Goal: Task Accomplishment & Management: Use online tool/utility

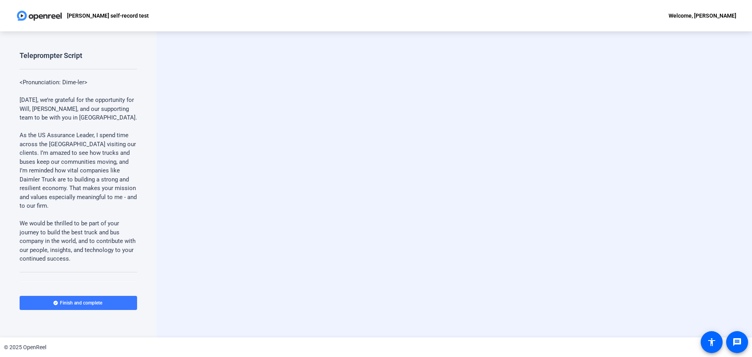
click at [85, 213] on p at bounding box center [79, 214] width 118 height 9
click at [88, 229] on p "We would be thrilled to be part of your journey to build the best truck and bus…" at bounding box center [79, 241] width 118 height 44
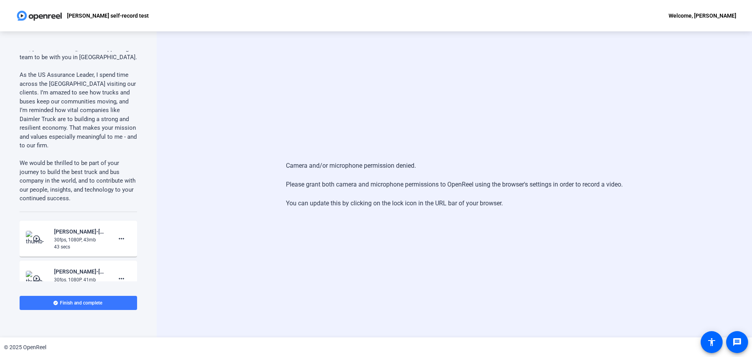
scroll to position [136, 0]
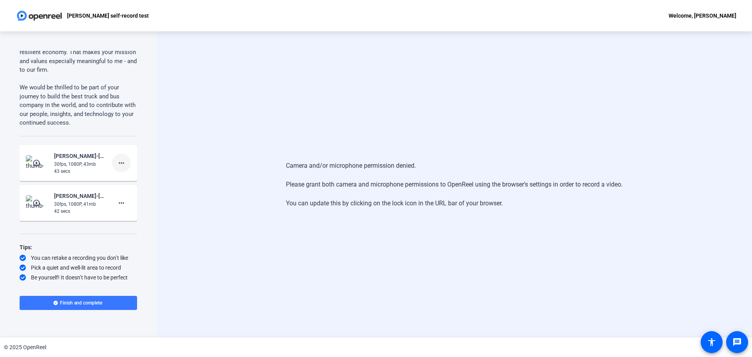
click at [118, 164] on mat-icon "more_horiz" at bounding box center [121, 162] width 9 height 9
click at [103, 87] on div at bounding box center [376, 178] width 752 height 357
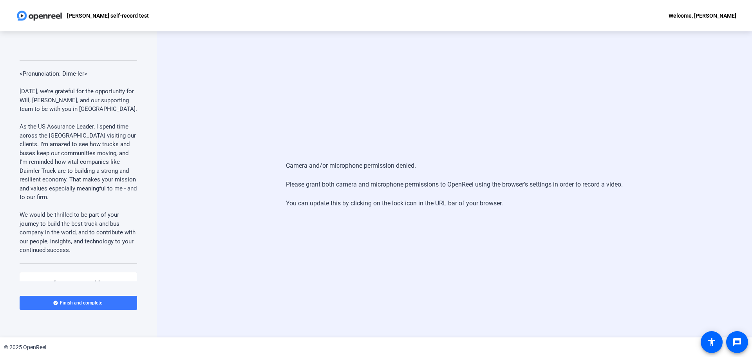
scroll to position [0, 0]
